Goal: Find specific page/section: Find specific page/section

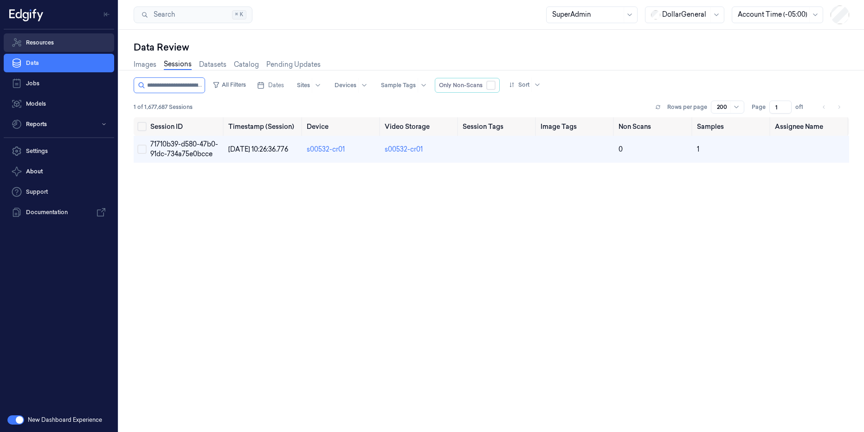
click at [38, 42] on link "Resources" at bounding box center [59, 42] width 110 height 19
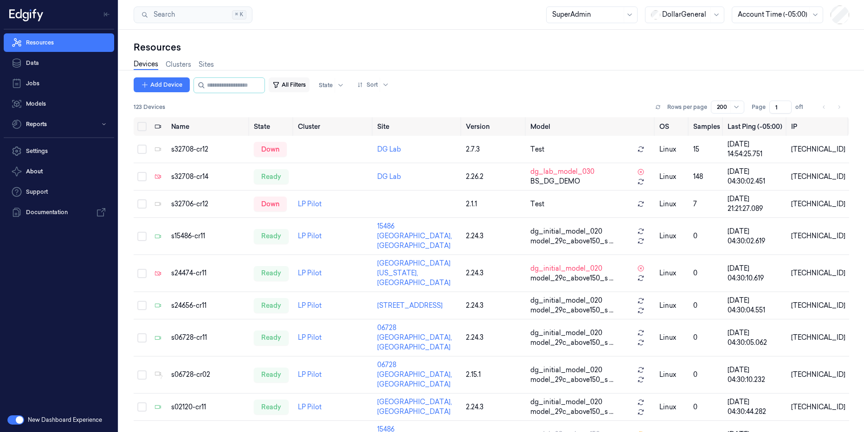
click at [309, 89] on button "All Filters" at bounding box center [289, 84] width 41 height 15
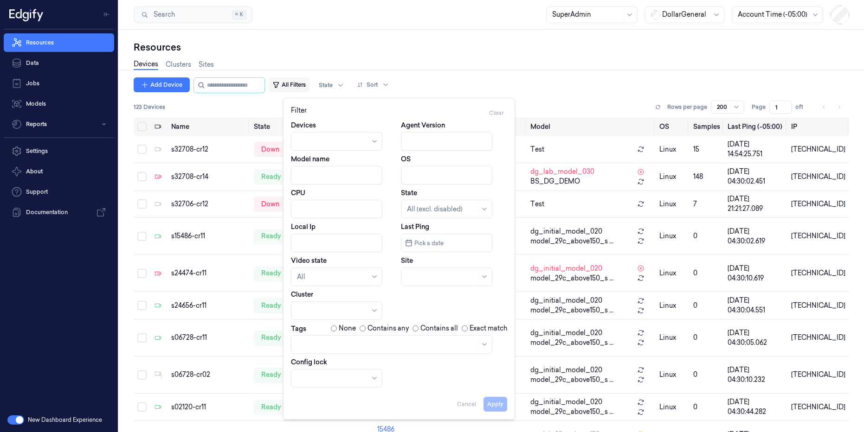
click at [309, 89] on button "All Filters" at bounding box center [289, 84] width 41 height 15
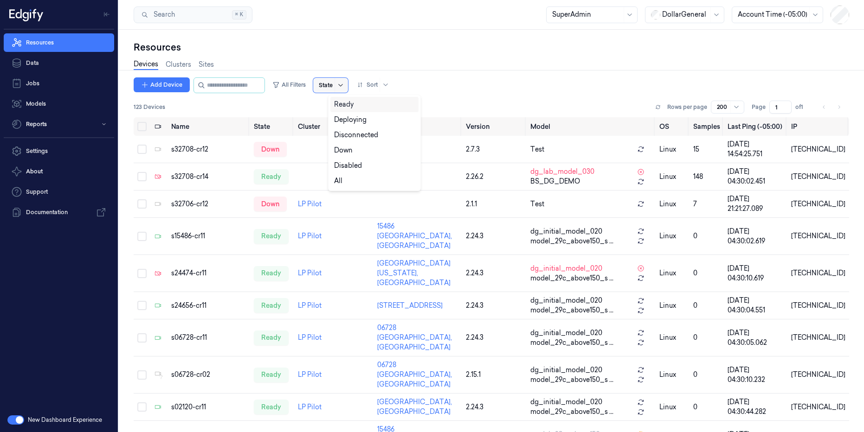
click at [344, 85] on icon at bounding box center [340, 85] width 7 height 7
click at [355, 103] on div "Ready" at bounding box center [374, 105] width 81 height 10
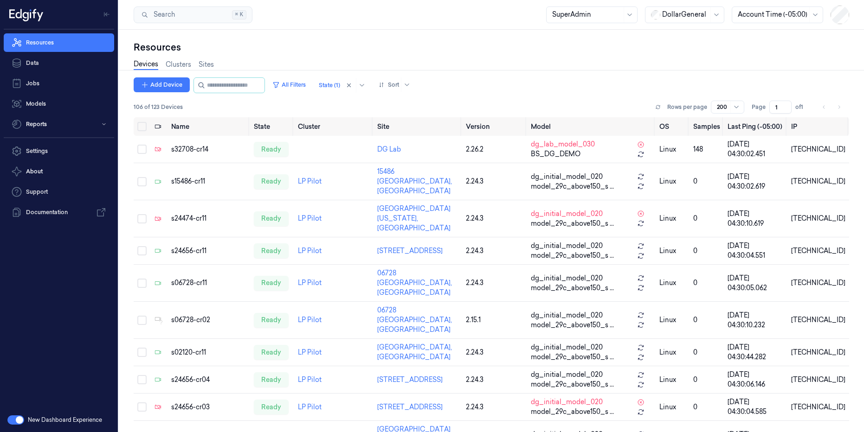
click at [553, 102] on div "106 of 123 Devices Rows per page 200 Page 1 of 1" at bounding box center [491, 107] width 715 height 13
click at [340, 89] on div at bounding box center [329, 85] width 21 height 8
click at [353, 138] on div "Down" at bounding box center [343, 135] width 19 height 10
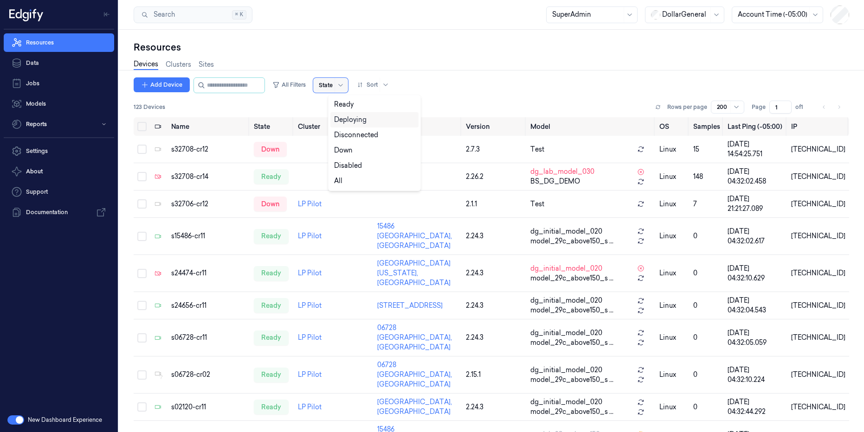
click at [350, 117] on div "Deploying" at bounding box center [350, 120] width 32 height 10
click at [348, 106] on div "Ready" at bounding box center [343, 105] width 19 height 10
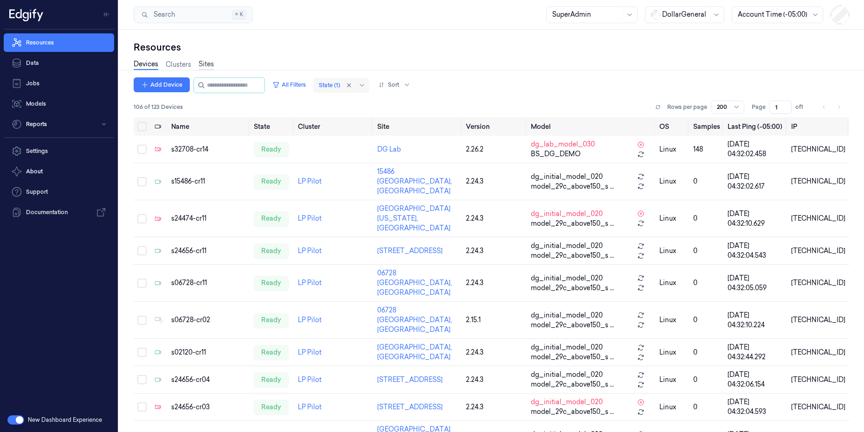
click at [209, 64] on link "Sites" at bounding box center [206, 64] width 15 height 11
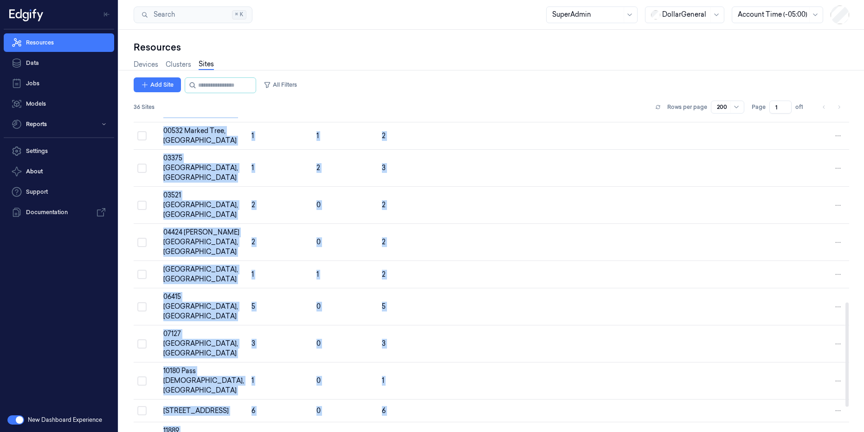
scroll to position [631, 0]
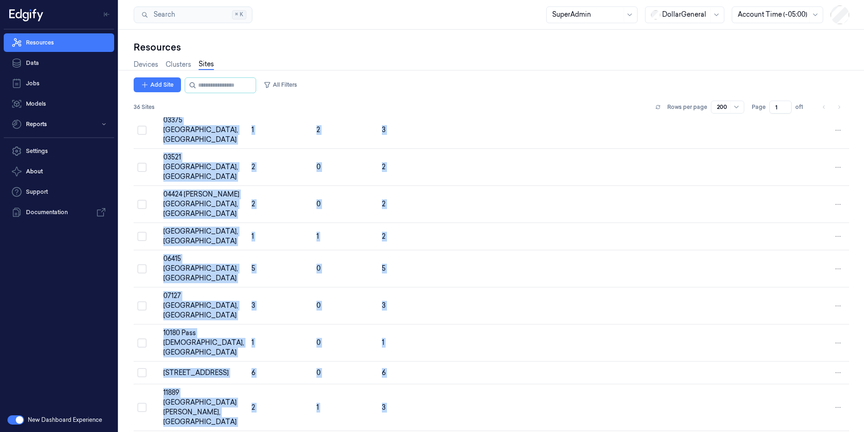
drag, startPoint x: 161, startPoint y: 165, endPoint x: 388, endPoint y: 432, distance: 350.9
click at [388, 432] on div "Add Site All Filters 36 Sites Rows per page 200 Page 1 of 1 Name Ready Offline …" at bounding box center [491, 254] width 715 height 355
copy div "02077 [GEOGRAPHIC_DATA], [GEOGRAPHIC_DATA] 6 0 6 02120 [GEOGRAPHIC_DATA] 3 0 3 …"
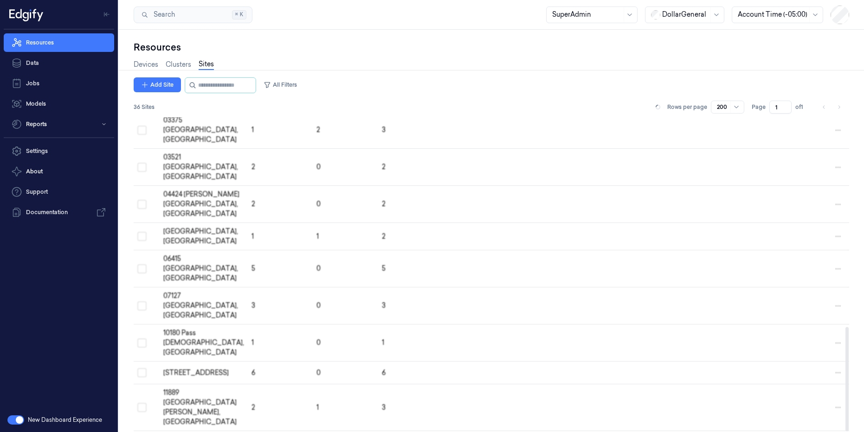
click at [397, 87] on div "Add Site All Filters" at bounding box center [491, 85] width 715 height 16
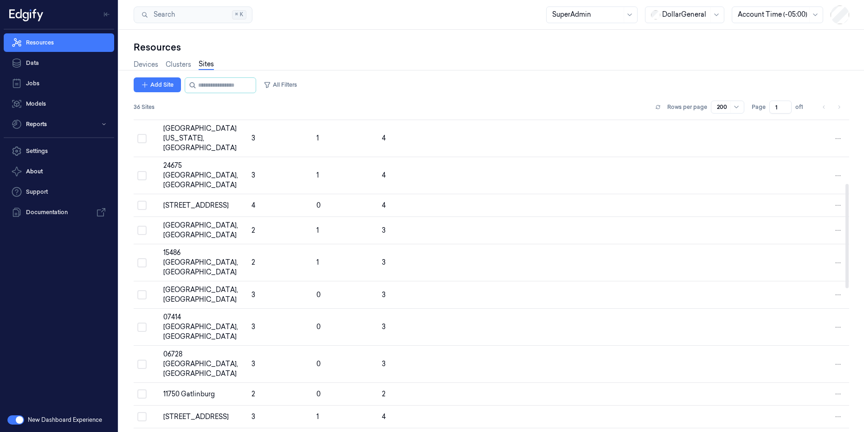
scroll to position [0, 0]
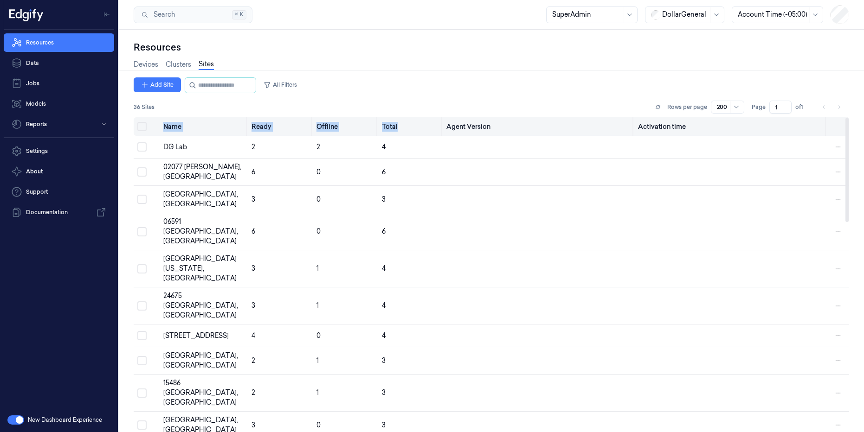
drag, startPoint x: 159, startPoint y: 127, endPoint x: 395, endPoint y: 133, distance: 236.7
click at [395, 133] on tr "Name Ready Offline Total Agent Version Activation time" at bounding box center [491, 126] width 715 height 19
copy tr "Name Ready Offline Total"
